Goal: Information Seeking & Learning: Find specific fact

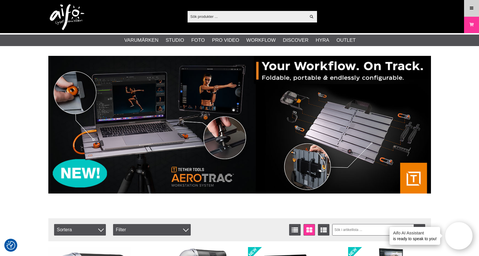
click at [470, 9] on icon at bounding box center [471, 8] width 5 height 6
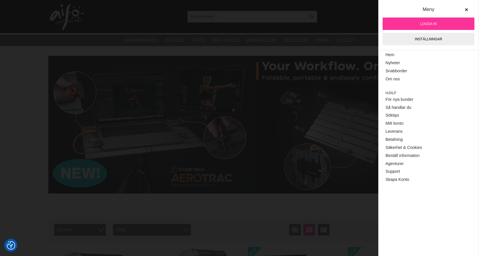
click at [432, 22] on span "Logga in" at bounding box center [428, 23] width 16 height 5
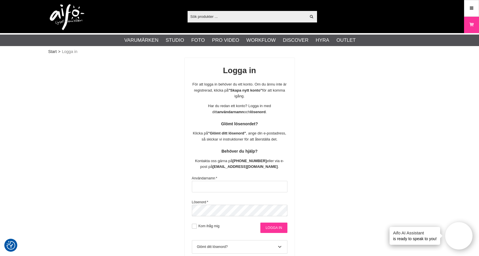
type input "info@gotaplatsensfoto.se"
click at [266, 224] on input "Logga in" at bounding box center [273, 227] width 27 height 10
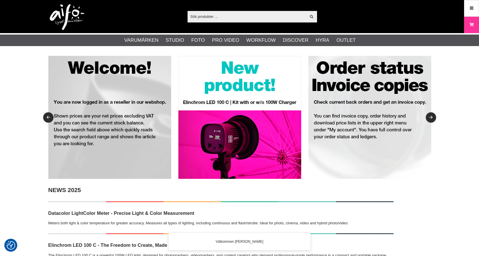
checkbox input "true"
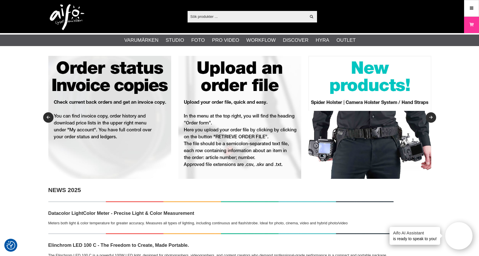
click at [207, 16] on input "text" at bounding box center [247, 16] width 119 height 9
paste input "818307011816"
type input "818307011816"
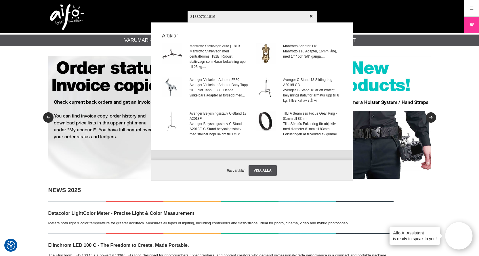
click at [292, 18] on input "818307011816" at bounding box center [252, 16] width 129 height 20
drag, startPoint x: 240, startPoint y: 18, endPoint x: 174, endPoint y: 16, distance: 66.5
click at [174, 16] on div "818307011816 Visa alla Artiklar Manfrotto Stativvagn Auto | 181B Manfrotto Stat…" at bounding box center [239, 16] width 391 height 33
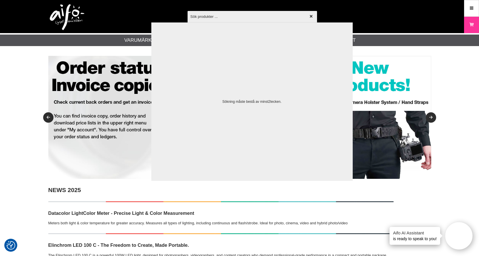
click at [227, 20] on input "text" at bounding box center [252, 16] width 129 height 20
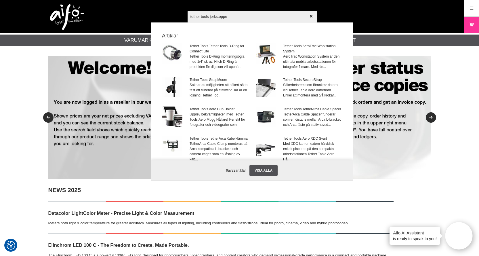
type input "tether tools jerkstopper"
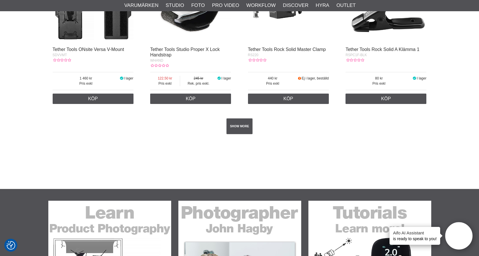
scroll to position [1093, 0]
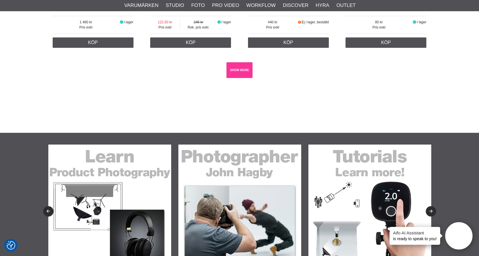
click at [240, 69] on link "SHOW MORE" at bounding box center [239, 70] width 26 height 16
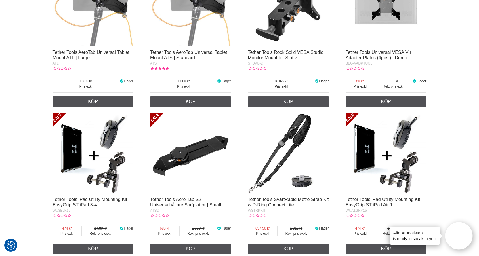
scroll to position [0, 0]
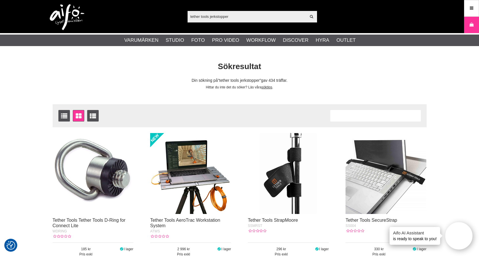
drag, startPoint x: 236, startPoint y: 17, endPoint x: 170, endPoint y: 12, distance: 65.8
click at [170, 12] on div "tether tools jerkstopper Visa alla Artiklar Kategorier av artiklar Din sökning …" at bounding box center [239, 16] width 391 height 33
paste input "Tether Tools JerkStopper Adjust 10"
type input "Tether Tools JerkStopper Adjust 10"
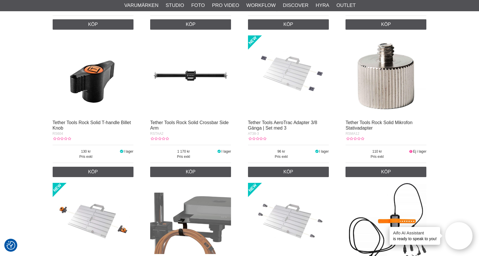
scroll to position [2187, 0]
